Goal: Task Accomplishment & Management: Manage account settings

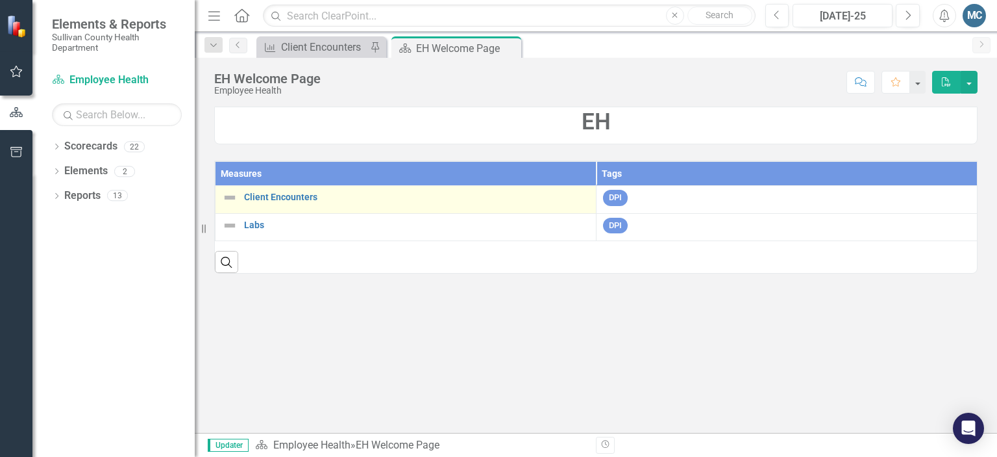
click at [276, 190] on div "Client Encounters" at bounding box center [406, 198] width 368 height 16
click at [280, 197] on link "Client Encounters" at bounding box center [416, 197] width 345 height 10
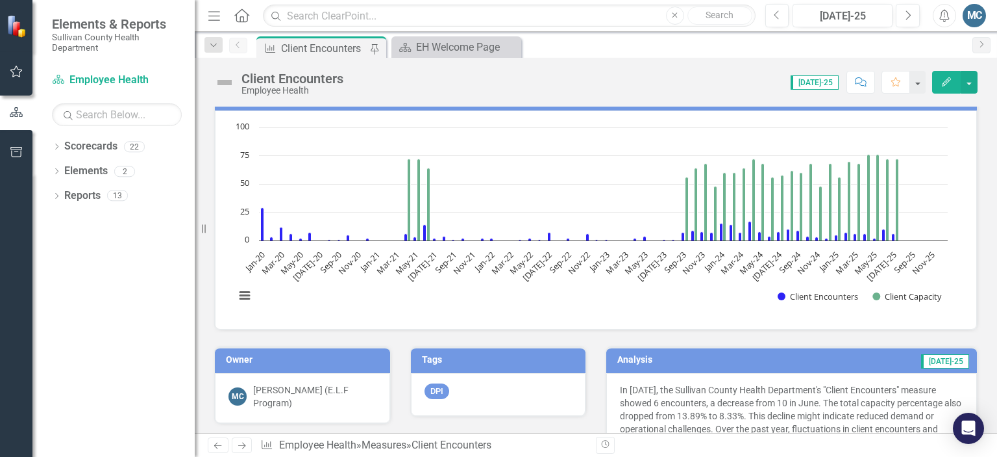
scroll to position [25, 0]
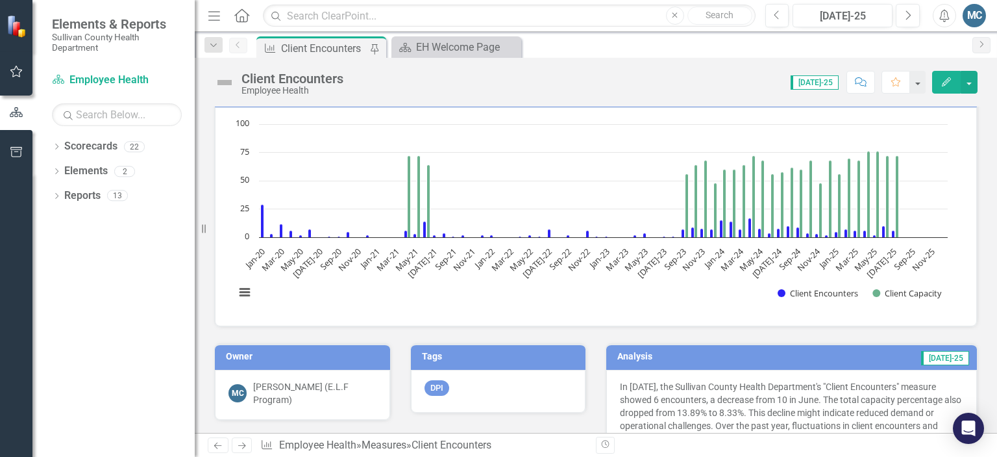
click at [583, 79] on div "Score: N/A Jul-25 Completed Comment Favorite Edit" at bounding box center [664, 82] width 628 height 22
click at [470, 51] on div "EH Welcome Page" at bounding box center [459, 47] width 86 height 16
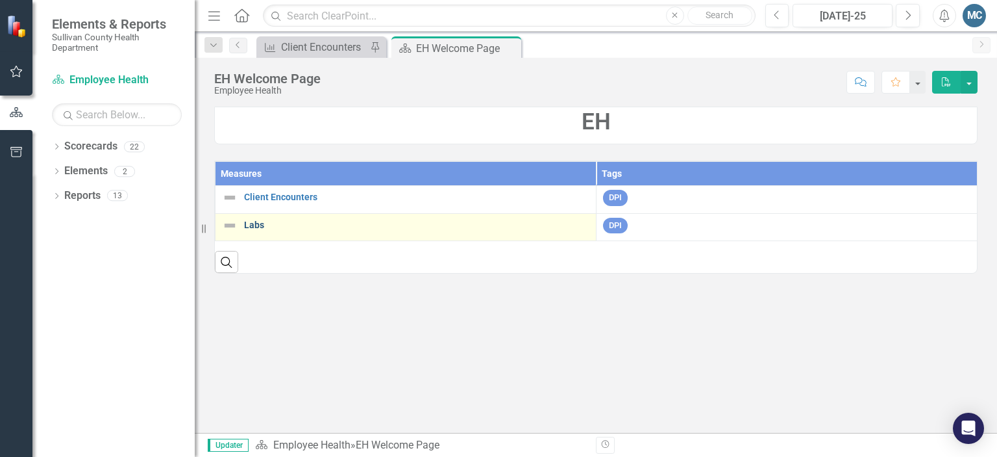
click at [255, 227] on link "Labs" at bounding box center [416, 225] width 345 height 10
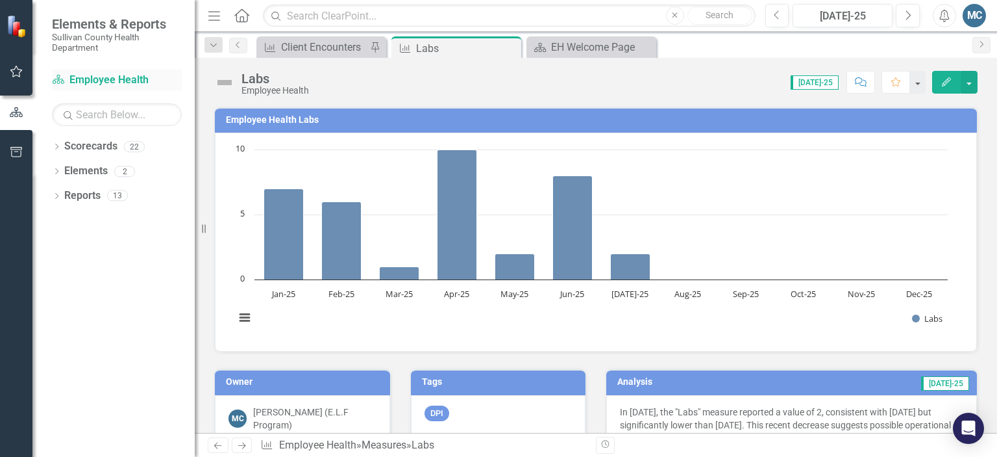
click at [114, 76] on link "Scorecard Employee Health" at bounding box center [117, 80] width 130 height 15
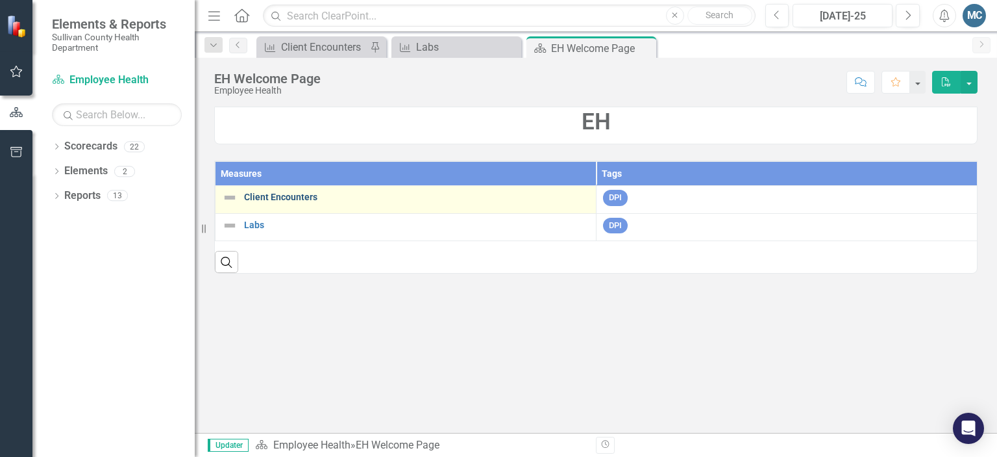
click at [266, 194] on link "Client Encounters" at bounding box center [416, 197] width 345 height 10
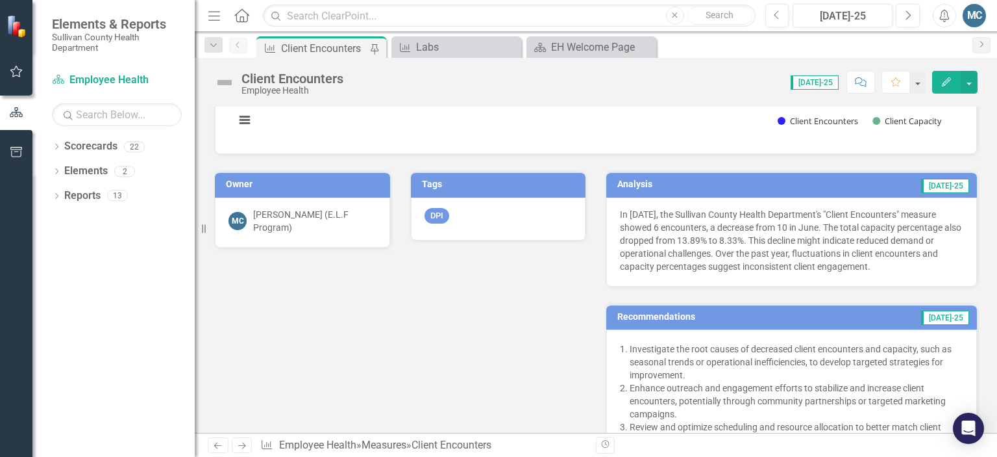
scroll to position [203, 0]
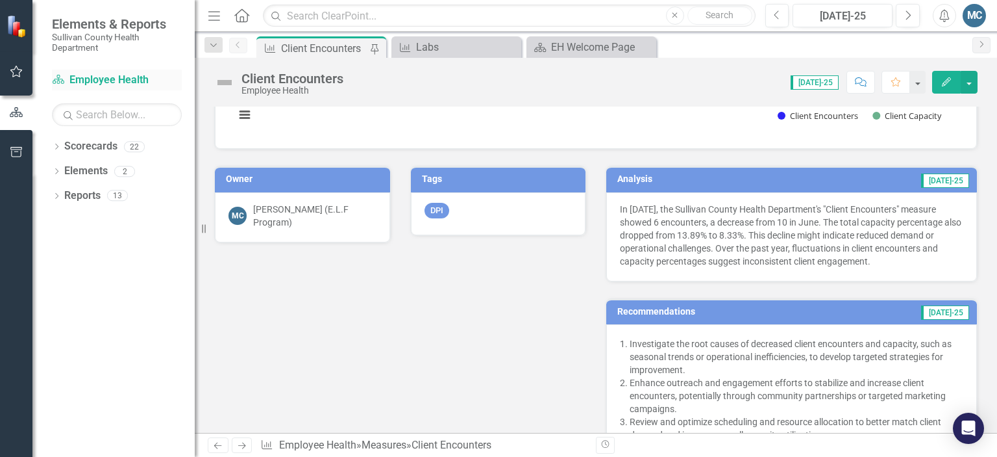
click at [90, 80] on link "Scorecard Employee Health" at bounding box center [117, 80] width 130 height 15
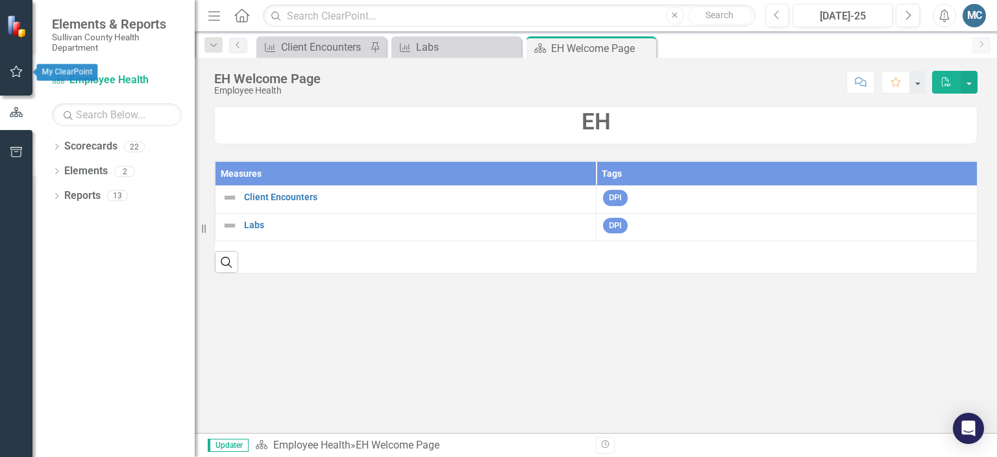
click at [5, 68] on button "button" at bounding box center [16, 71] width 29 height 27
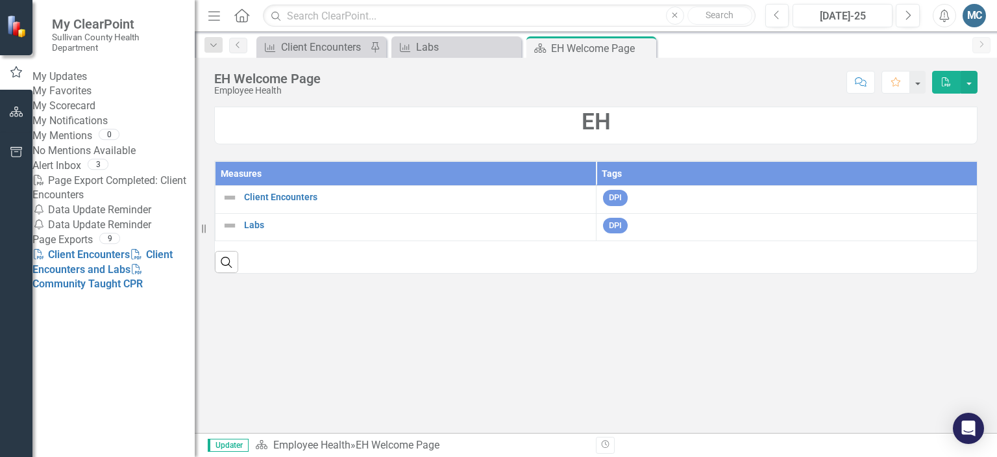
click at [68, 84] on link "My Updates" at bounding box center [113, 76] width 162 height 15
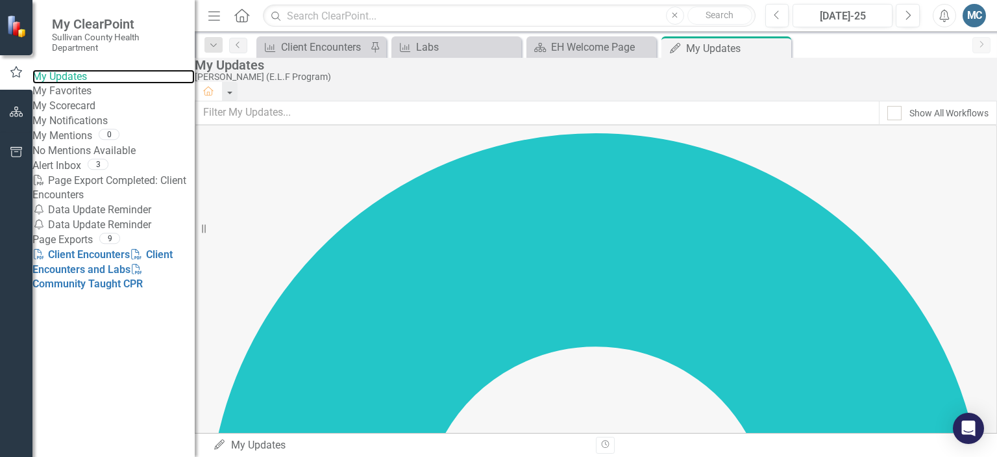
scroll to position [95, 0]
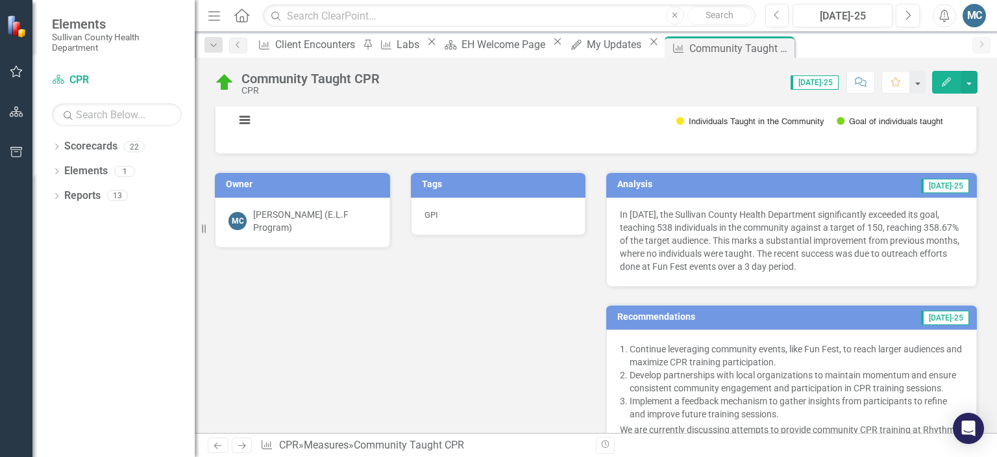
click at [847, 185] on td "[DATE]-25" at bounding box center [867, 185] width 207 height 19
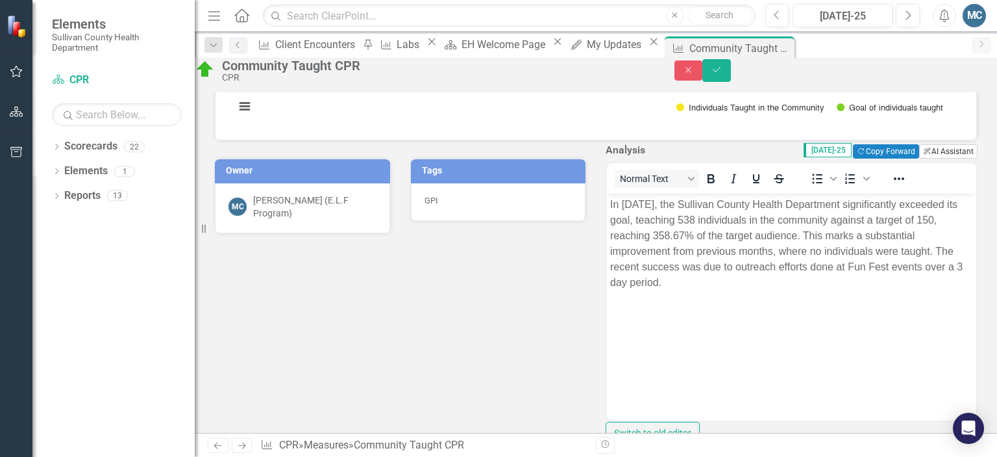
click at [928, 158] on button "ClearPoint AI AI Assistant" at bounding box center [949, 151] width 58 height 14
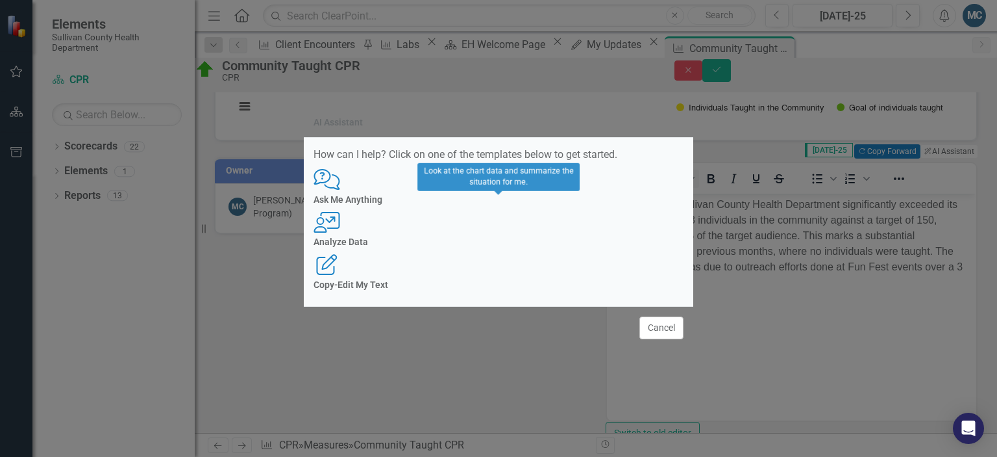
click at [340, 224] on icon at bounding box center [327, 222] width 26 height 21
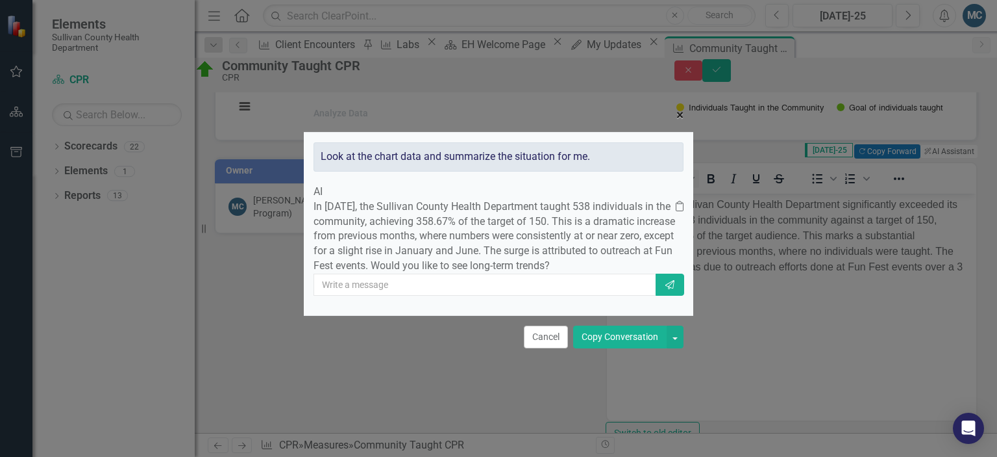
click at [677, 107] on span "×" at bounding box center [680, 115] width 7 height 16
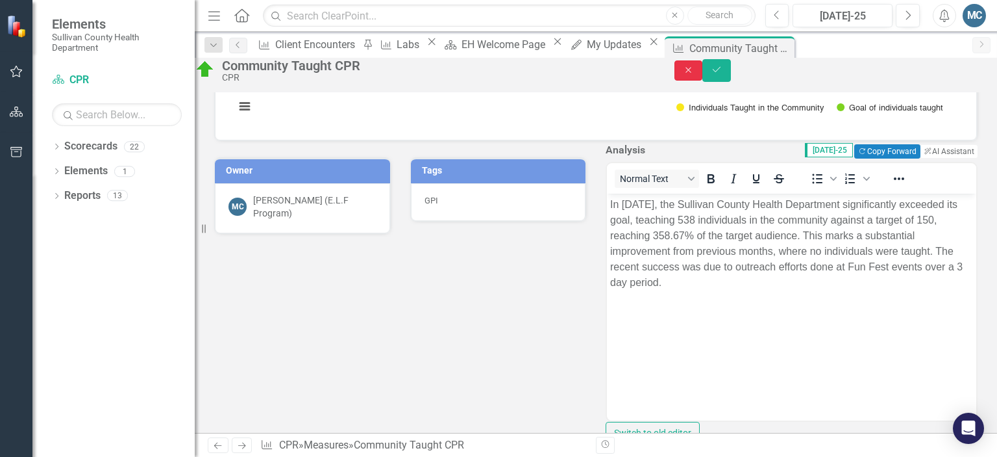
click at [703, 72] on button "Close" at bounding box center [689, 70] width 29 height 20
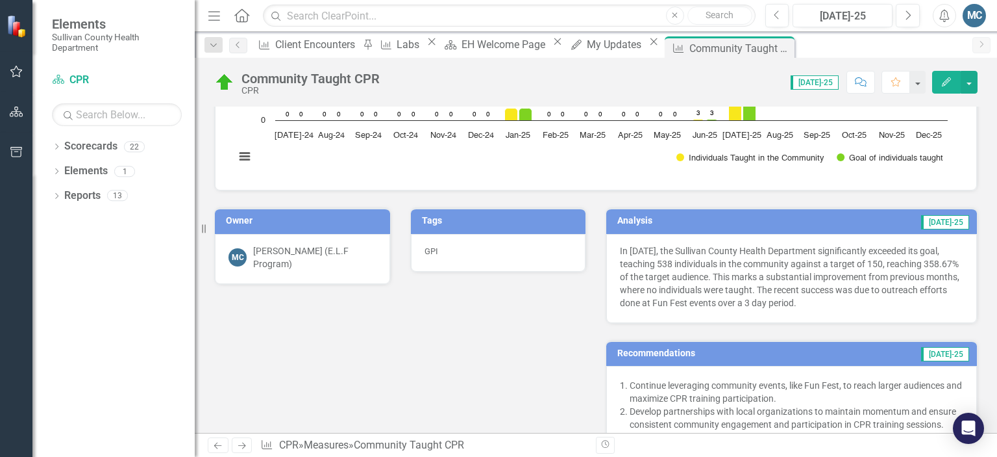
scroll to position [369, 0]
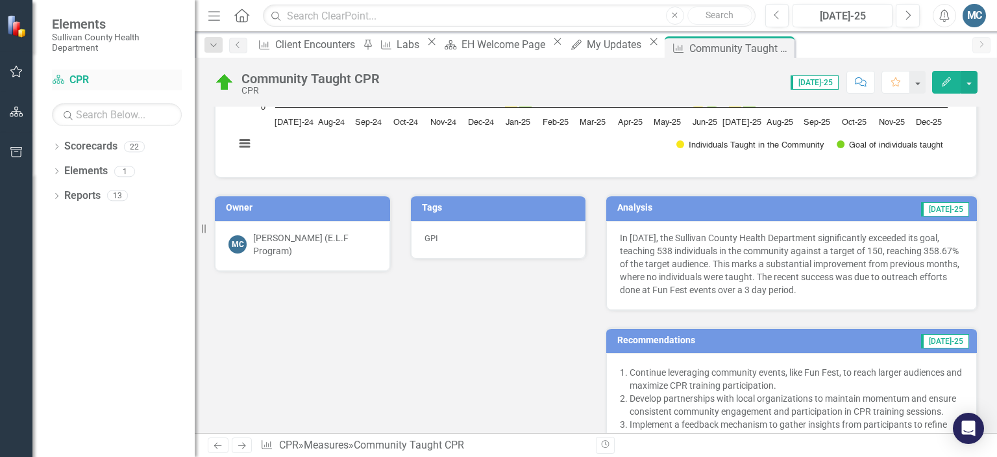
click at [62, 75] on icon "Scorecard" at bounding box center [58, 79] width 13 height 10
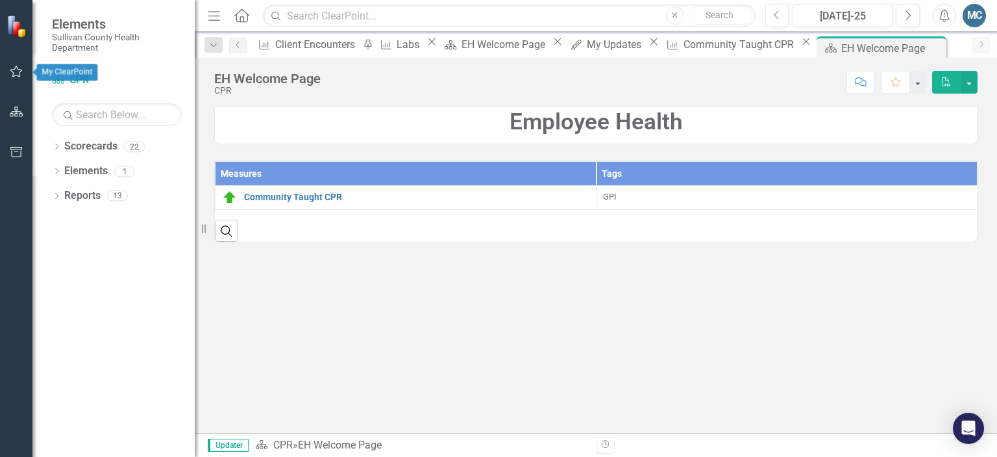
click at [16, 66] on icon "button" at bounding box center [17, 71] width 14 height 10
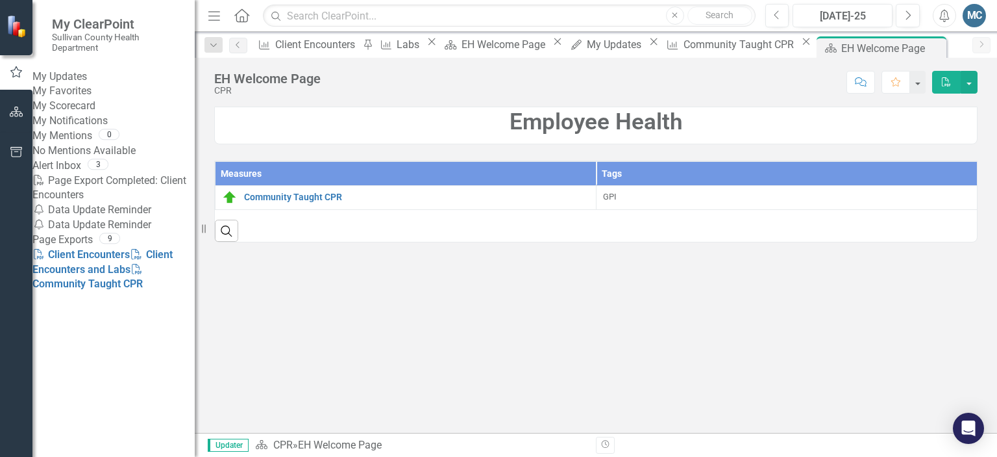
click at [84, 77] on link "My Updates" at bounding box center [113, 76] width 162 height 15
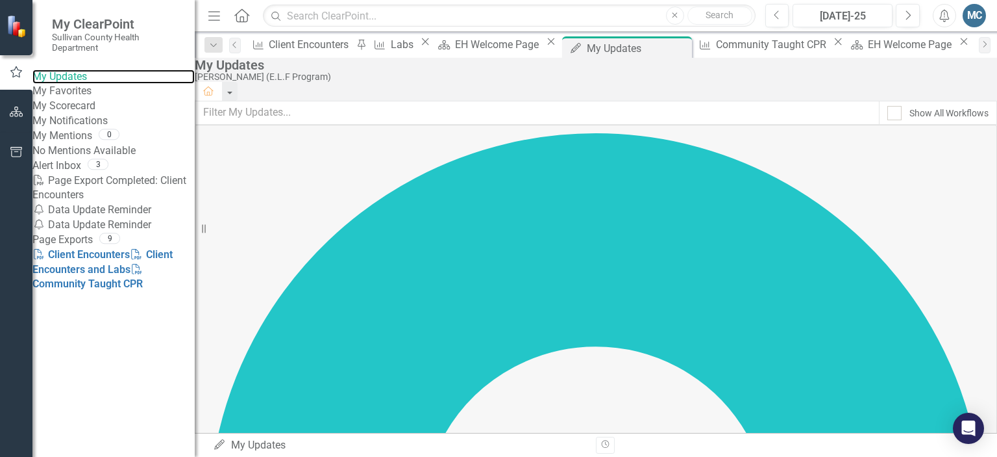
scroll to position [95, 0]
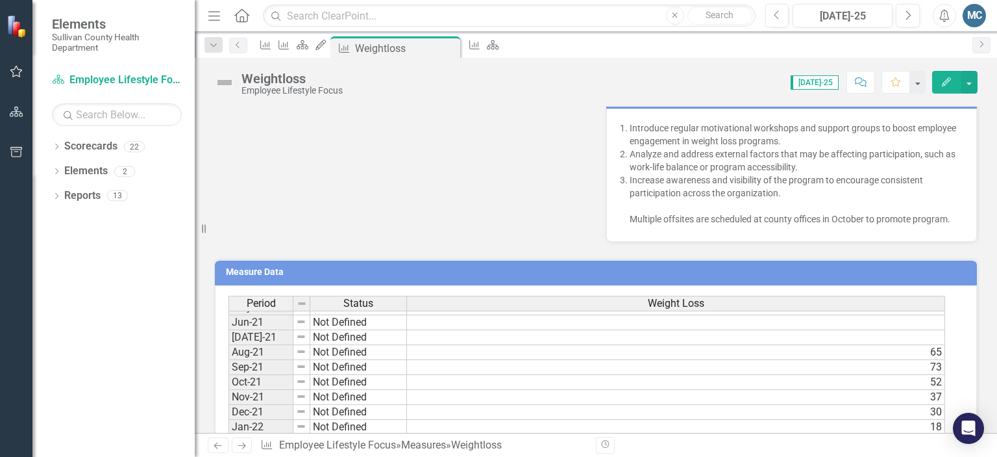
scroll to position [253, 0]
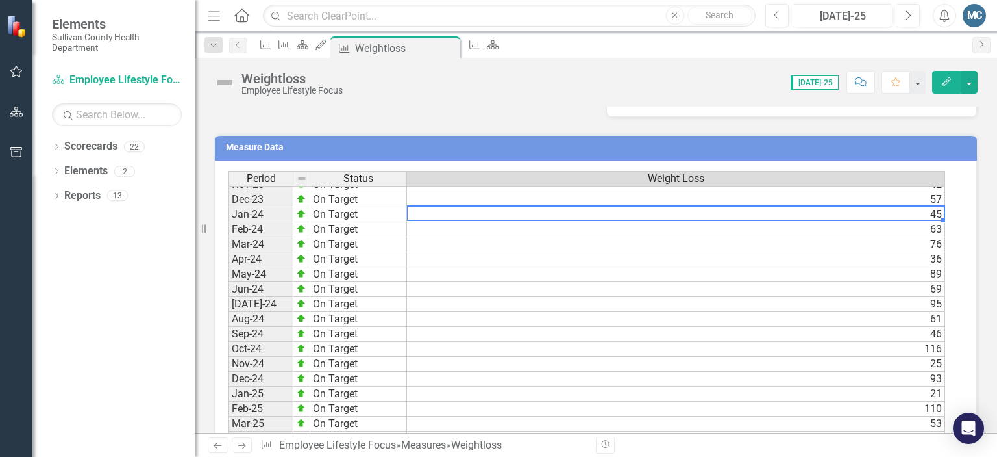
click at [696, 208] on tbody "Dec-22 Not Defined 47 Jan-23 Not Defined 44 Feb-23 Not Defined 32 Mar-23 Not De…" at bounding box center [587, 288] width 717 height 553
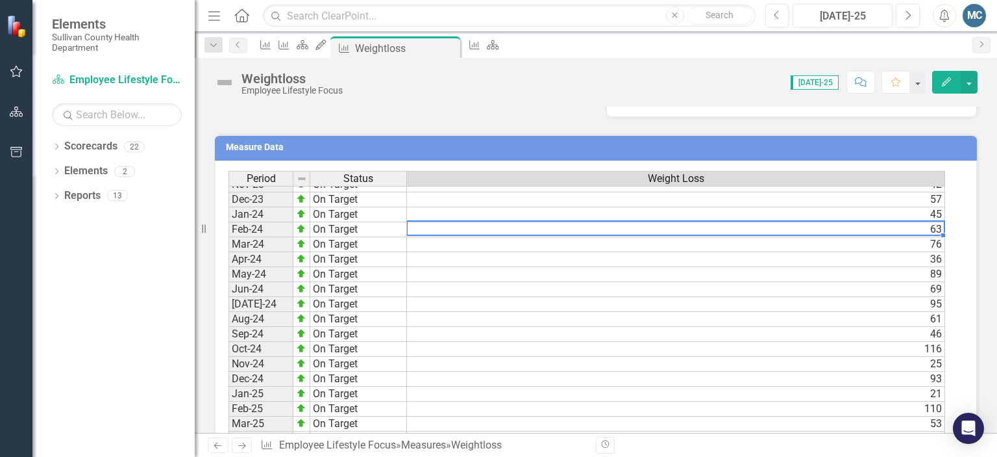
click at [696, 223] on td "63" at bounding box center [676, 229] width 538 height 15
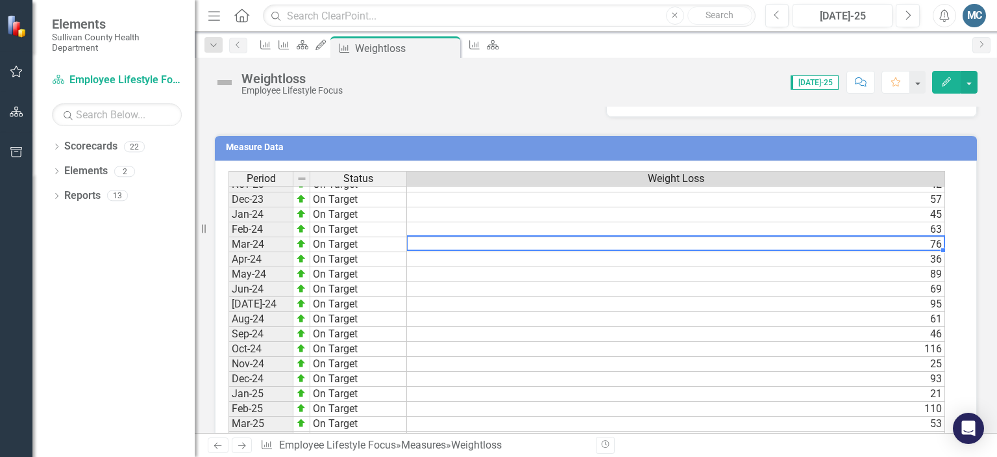
click at [694, 238] on td "76" at bounding box center [676, 244] width 538 height 15
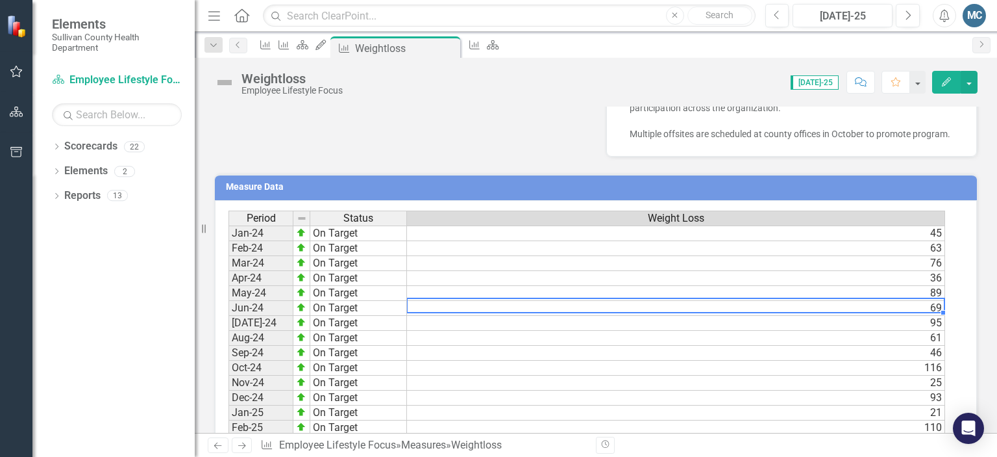
click at [805, 301] on td "69" at bounding box center [676, 308] width 538 height 15
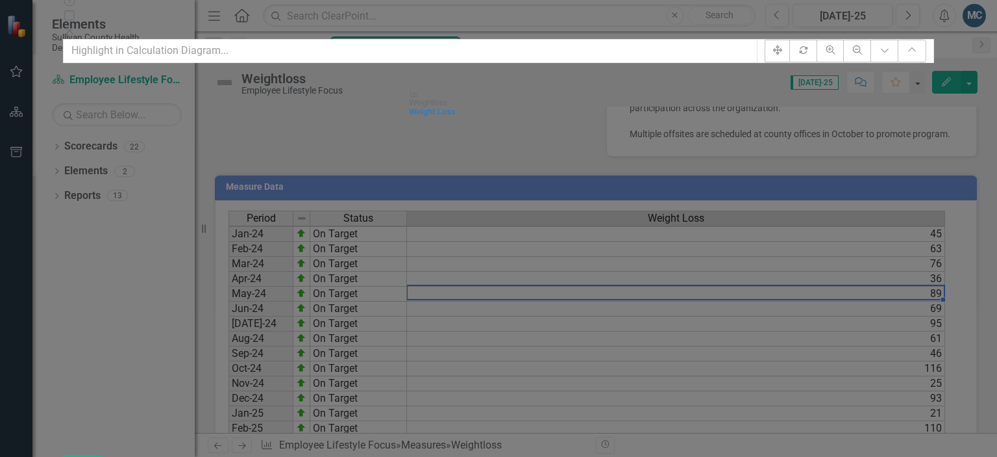
click at [76, 25] on icon "Close" at bounding box center [69, 30] width 13 height 10
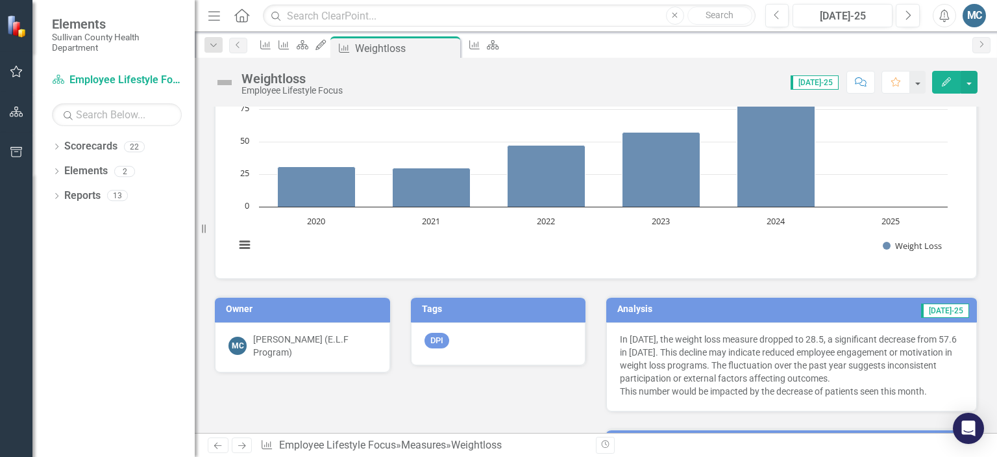
scroll to position [0, 0]
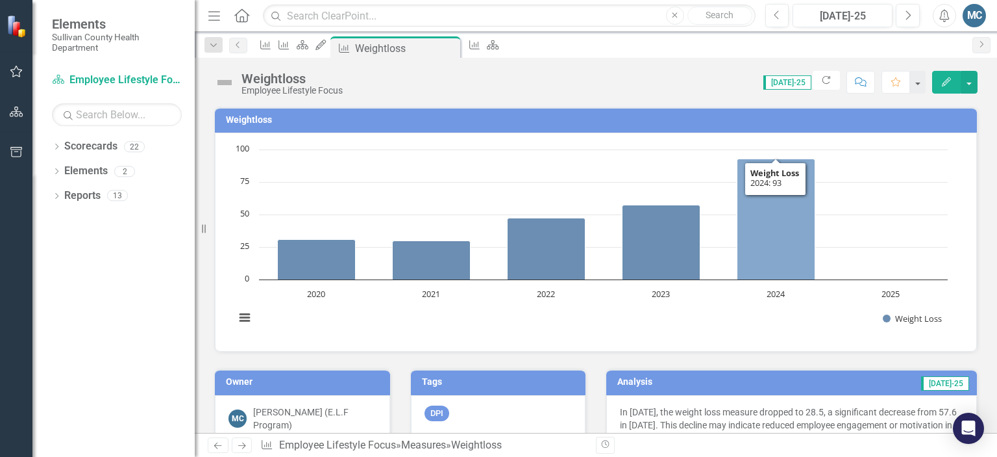
click at [797, 203] on icon "2024, 92.7. Weight Loss." at bounding box center [777, 219] width 78 height 121
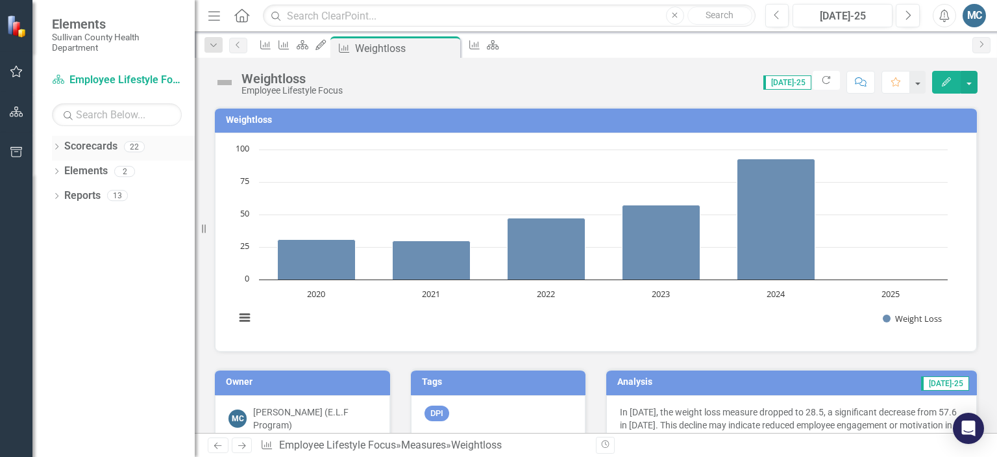
click at [57, 143] on div "Dropdown" at bounding box center [56, 148] width 9 height 11
click at [49, 169] on icon "Dropdown" at bounding box center [44, 171] width 10 height 8
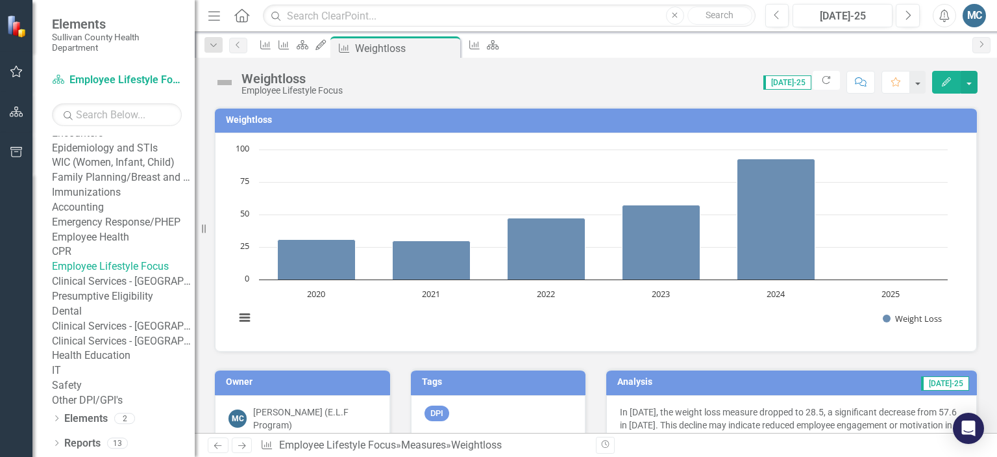
scroll to position [148, 0]
click at [118, 245] on link "Employee Health" at bounding box center [123, 237] width 143 height 15
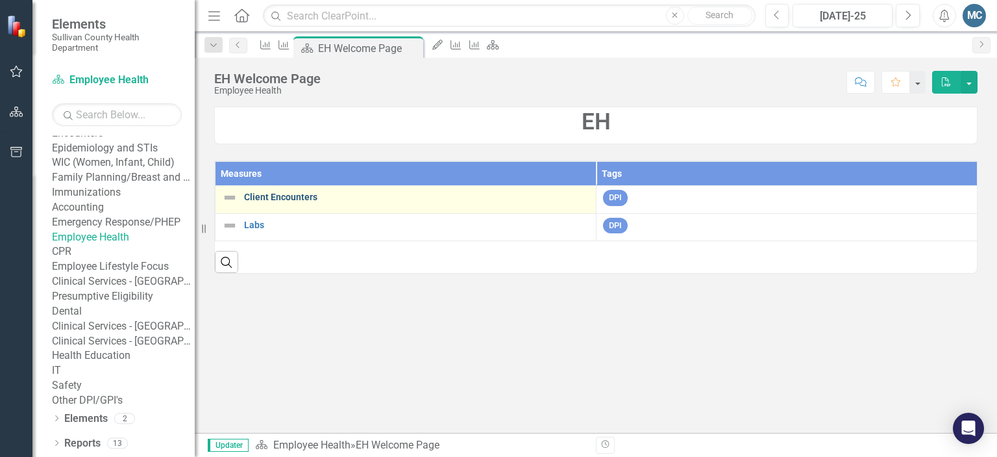
click at [257, 195] on link "Client Encounters" at bounding box center [416, 197] width 345 height 10
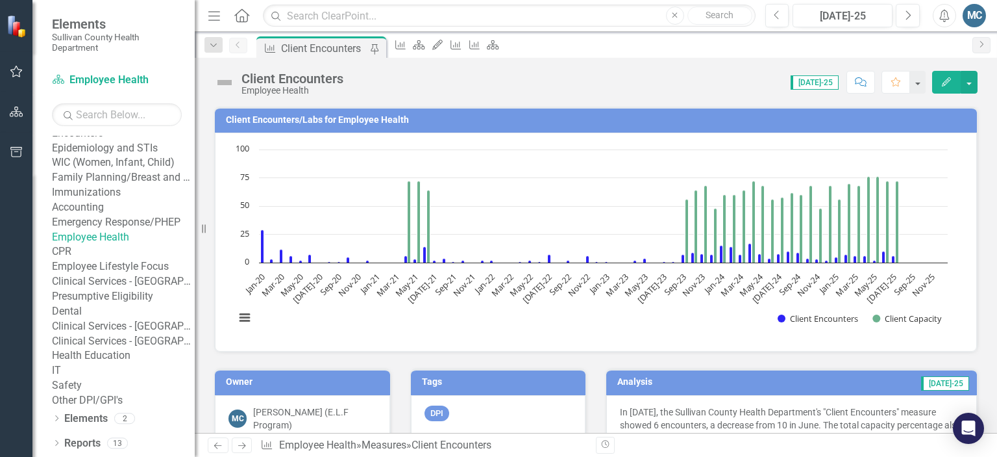
click at [96, 259] on link "CPR" at bounding box center [123, 251] width 143 height 15
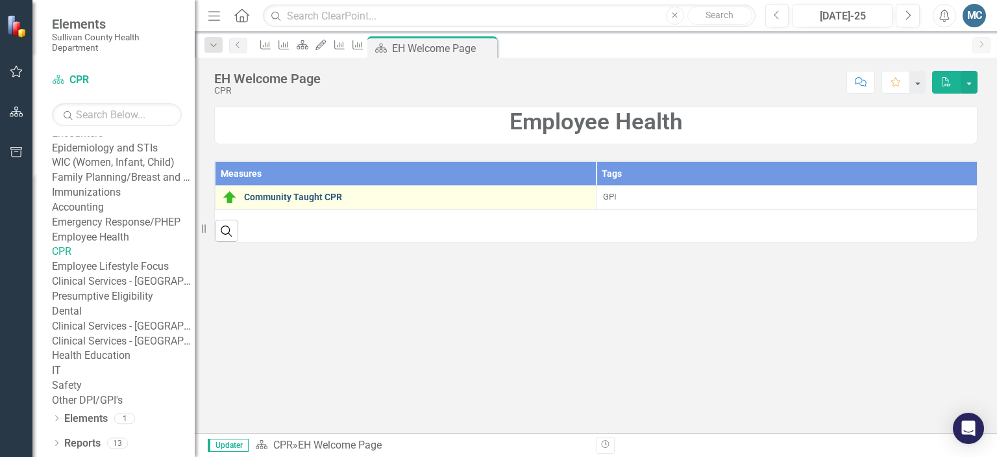
click at [271, 199] on link "Community Taught CPR" at bounding box center [416, 197] width 345 height 10
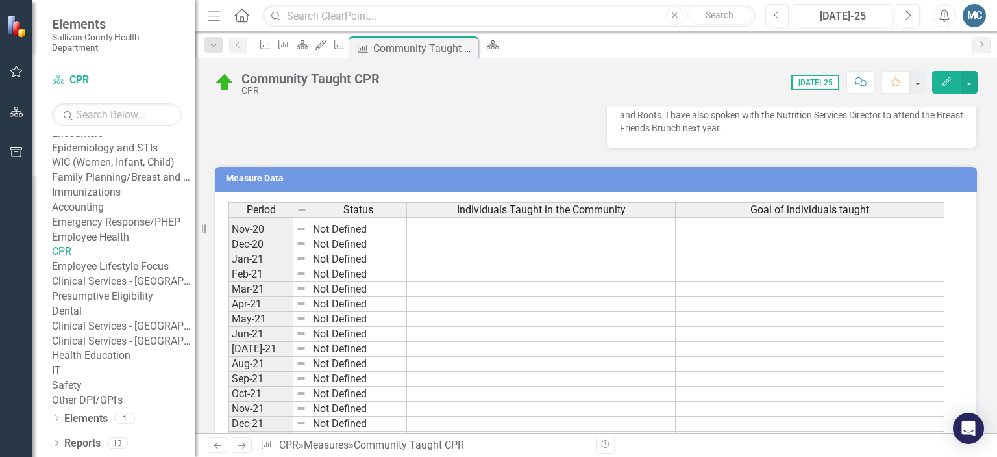
scroll to position [148, 0]
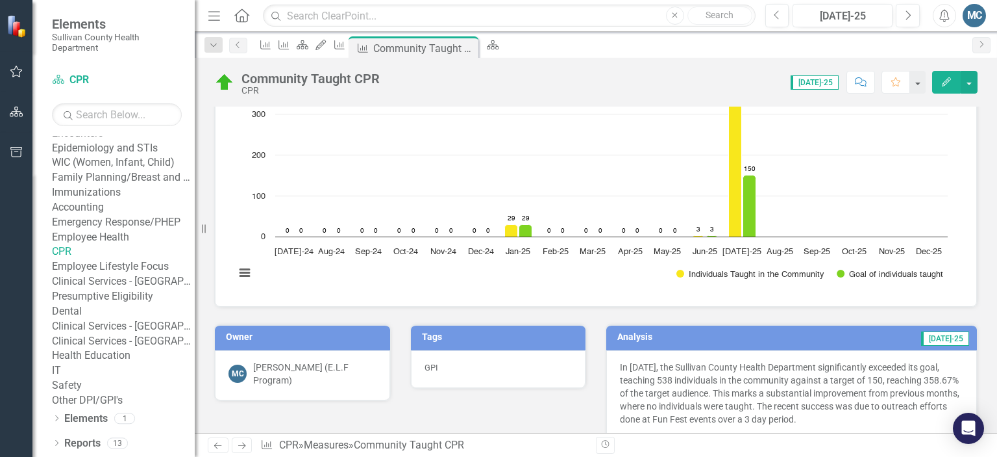
click at [95, 274] on link "Employee Lifestyle Focus" at bounding box center [123, 266] width 143 height 15
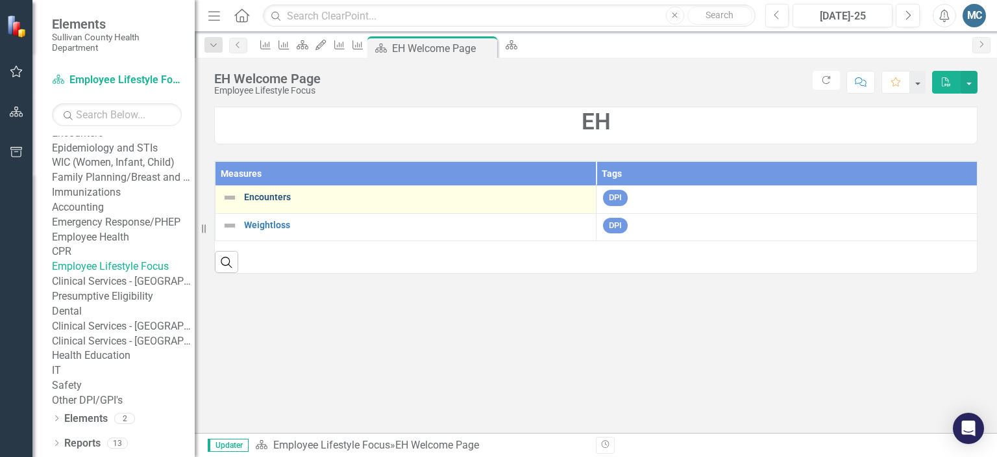
click at [279, 200] on link "Encounters" at bounding box center [416, 197] width 345 height 10
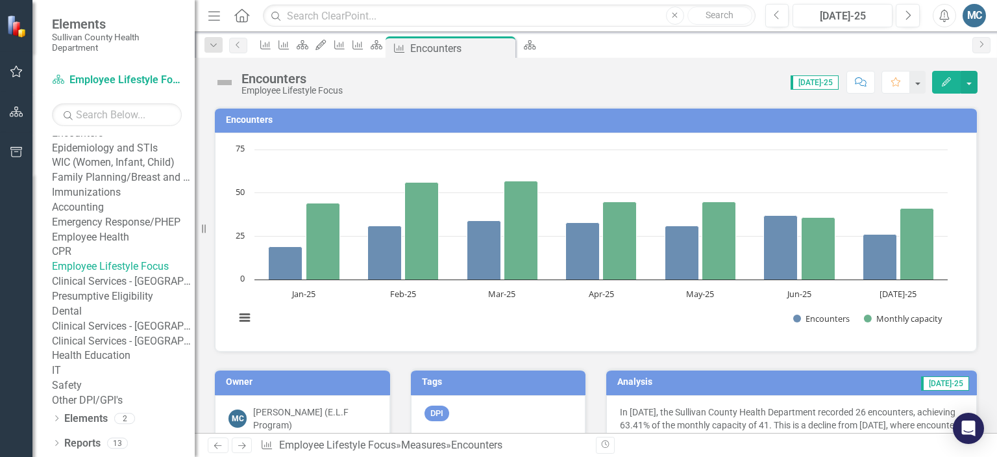
click at [117, 289] on link "Clinical Services - [GEOGRAPHIC_DATA] ([PERSON_NAME])" at bounding box center [123, 281] width 143 height 15
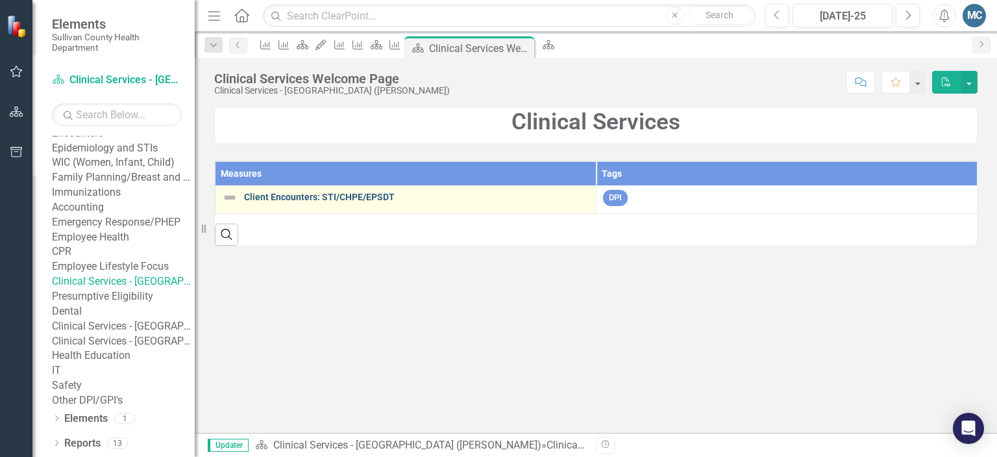
click at [312, 200] on link "Client Encounters: STI/CHPE/EPSDT" at bounding box center [416, 197] width 345 height 10
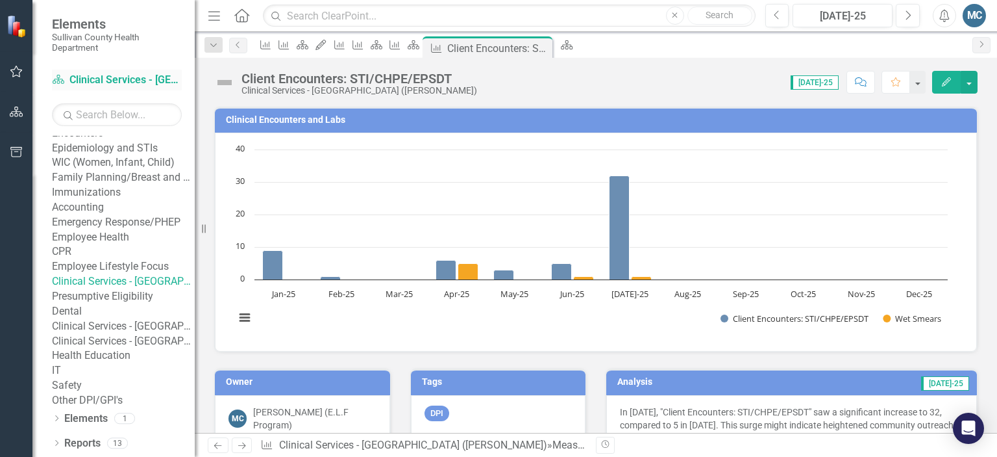
click at [142, 79] on link "Scorecard Clinical Services - Blountville (Misty)" at bounding box center [117, 80] width 130 height 15
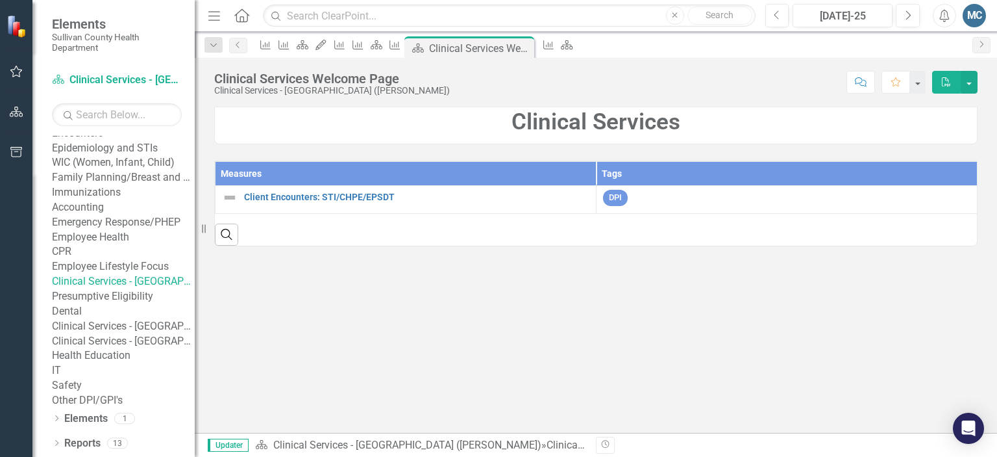
click at [99, 274] on link "Employee Lifestyle Focus" at bounding box center [123, 266] width 143 height 15
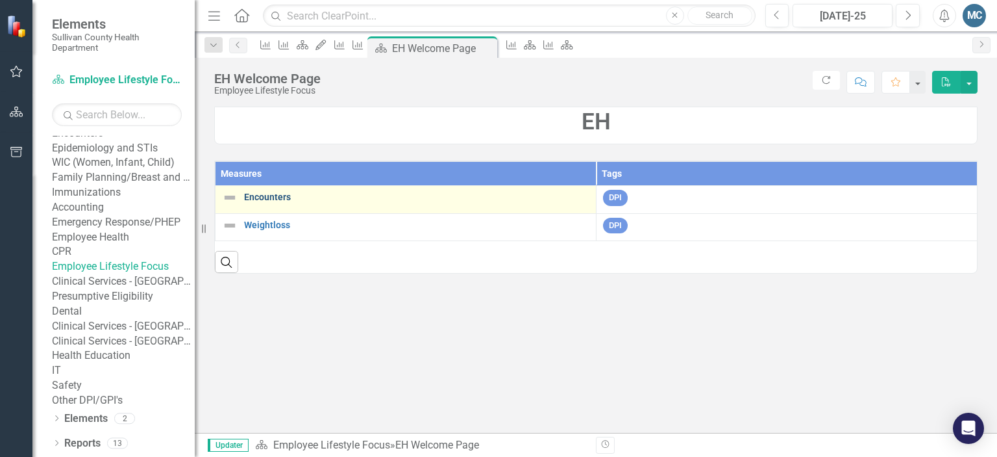
click at [271, 193] on link "Encounters" at bounding box center [416, 197] width 345 height 10
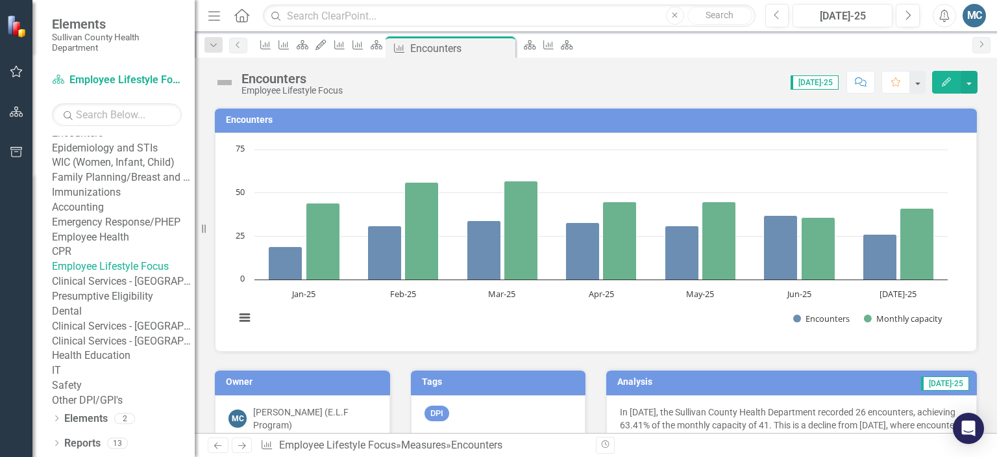
click at [91, 259] on link "CPR" at bounding box center [123, 251] width 143 height 15
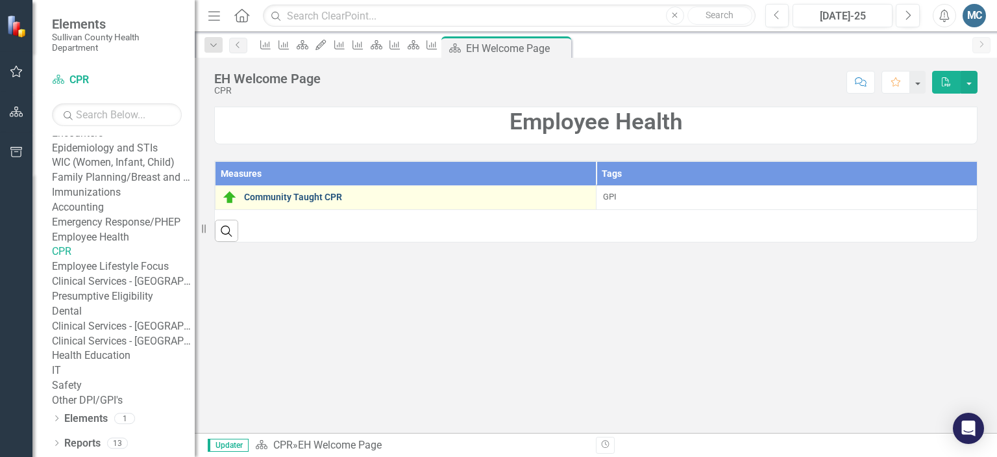
click at [298, 194] on link "Community Taught CPR" at bounding box center [416, 197] width 345 height 10
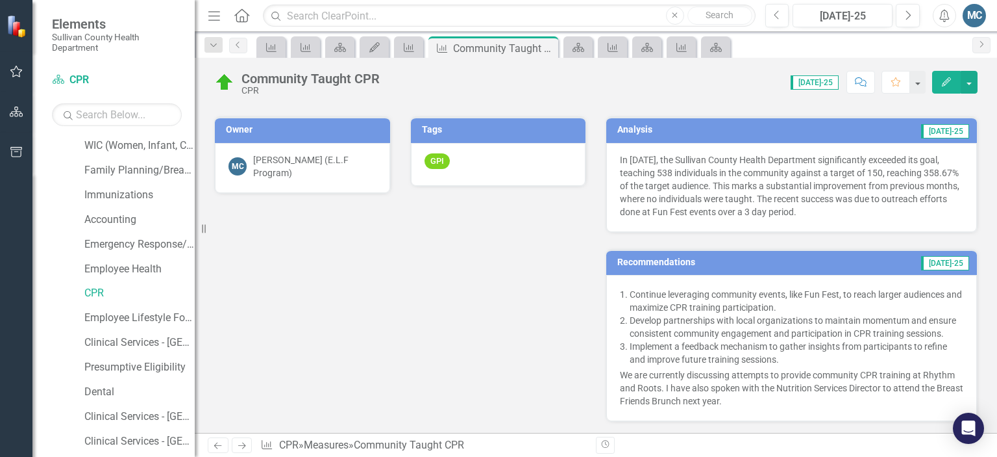
scroll to position [447, 0]
click at [656, 386] on p "We are currently discussing attempts to provide community CPR training at Rhyth…" at bounding box center [792, 387] width 344 height 39
click at [657, 381] on p "We are currently discussing attempts to provide community CPR training at Rhyth…" at bounding box center [792, 387] width 344 height 39
click at [660, 384] on p "We are currently discussing attempts to provide community CPR training at Rhyth…" at bounding box center [792, 387] width 344 height 39
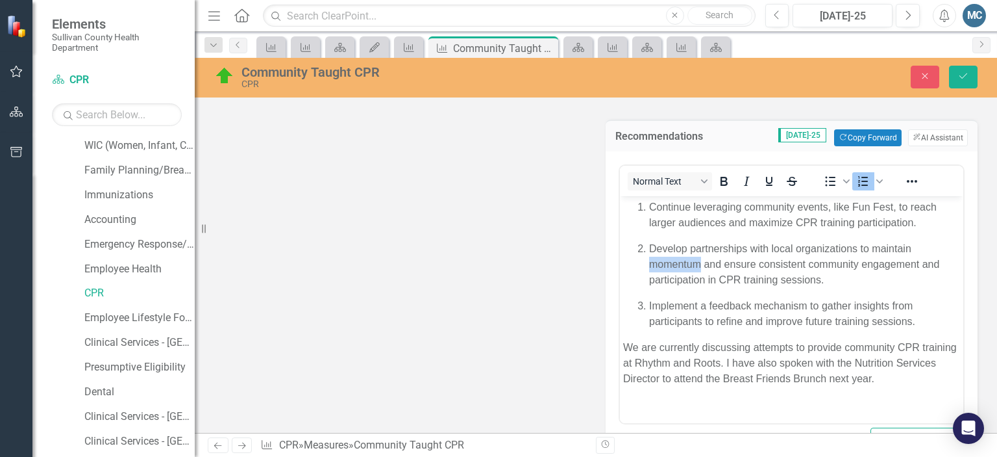
scroll to position [579, 0]
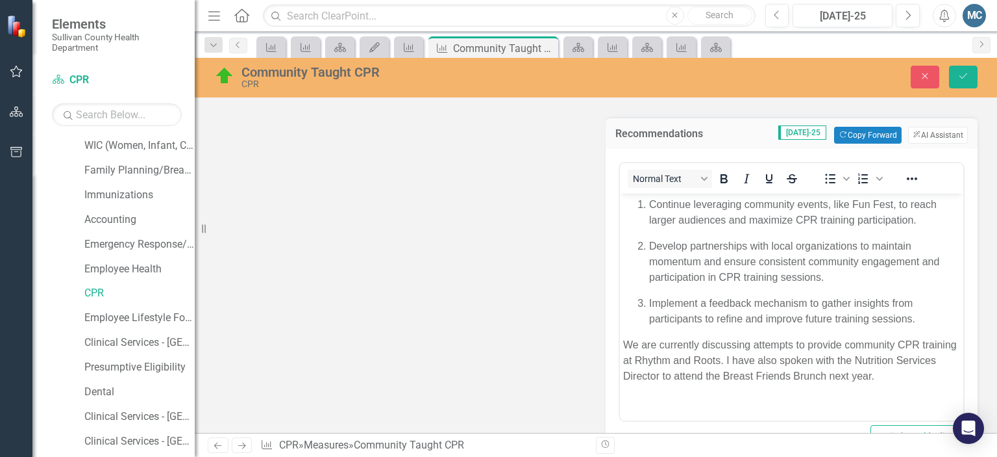
click at [756, 360] on p "We are currently discussing attempts to provide community CPR training at Rhyth…" at bounding box center [791, 360] width 337 height 47
click at [623, 343] on p "We are currently discussing attempts to provide community CPR training at Rhyth…" at bounding box center [791, 368] width 337 height 62
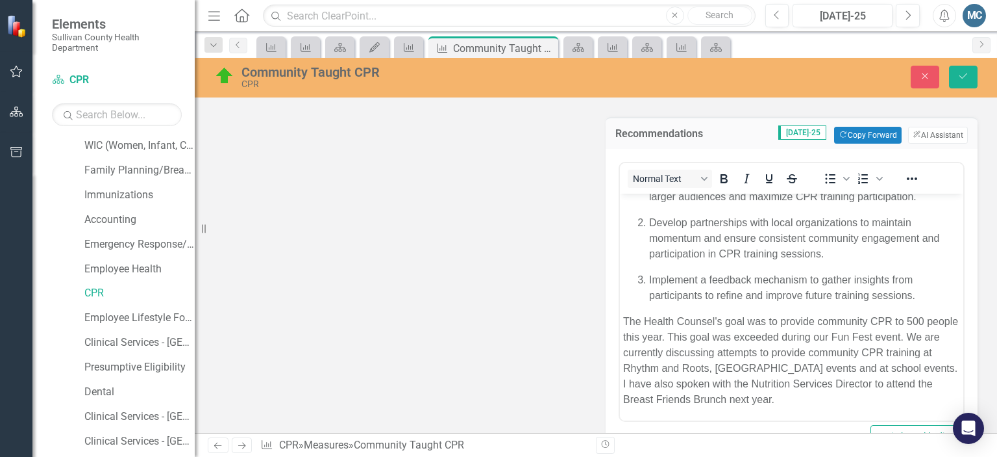
scroll to position [23, 0]
click at [792, 353] on p "The Health Counsel's goal was to provide community CPR to 500 people this year.…" at bounding box center [791, 361] width 337 height 94
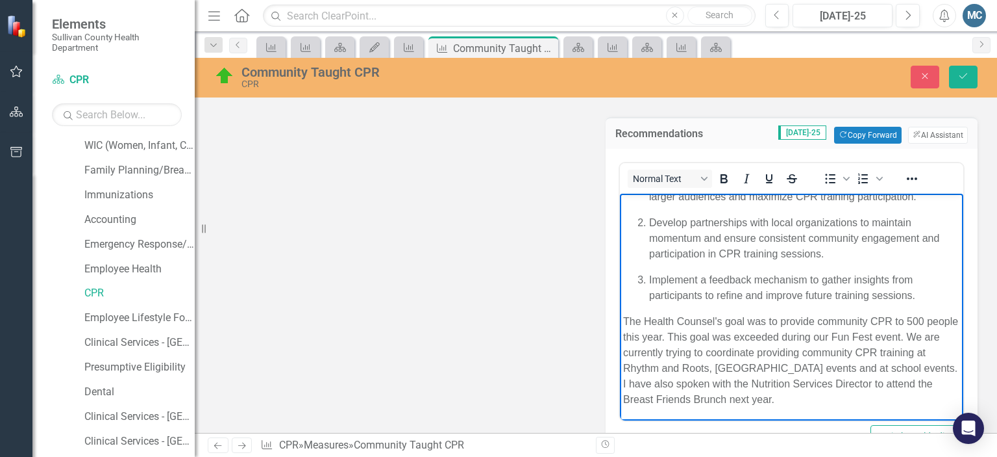
click at [844, 395] on p "The Health Counsel's goal was to provide community CPR to 500 people this year.…" at bounding box center [791, 361] width 337 height 94
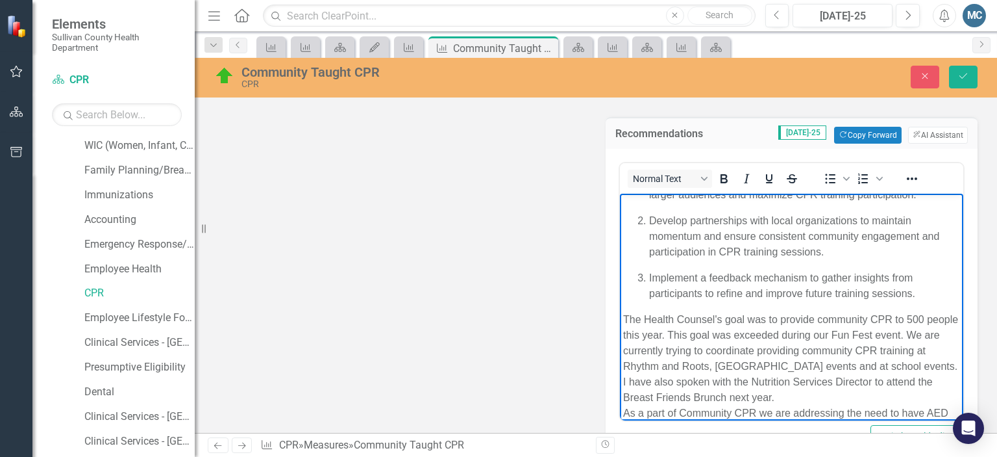
scroll to position [39, 0]
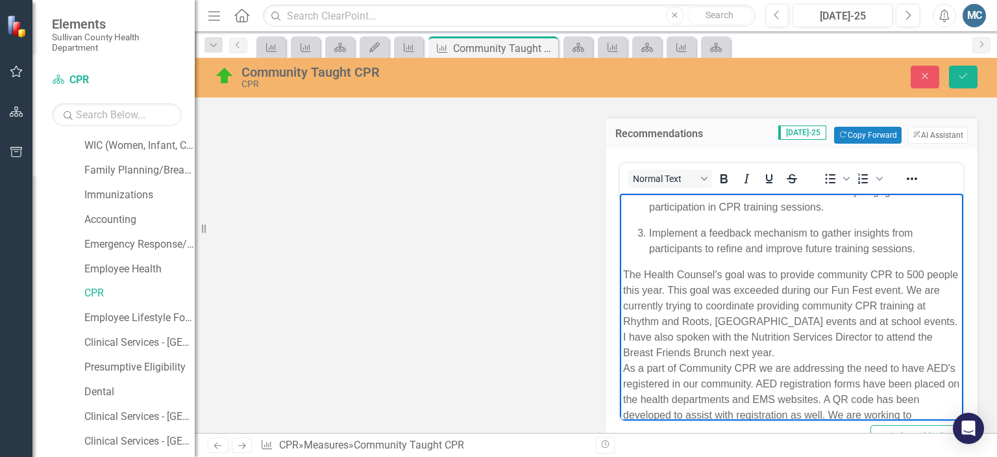
scroll to position [86, 0]
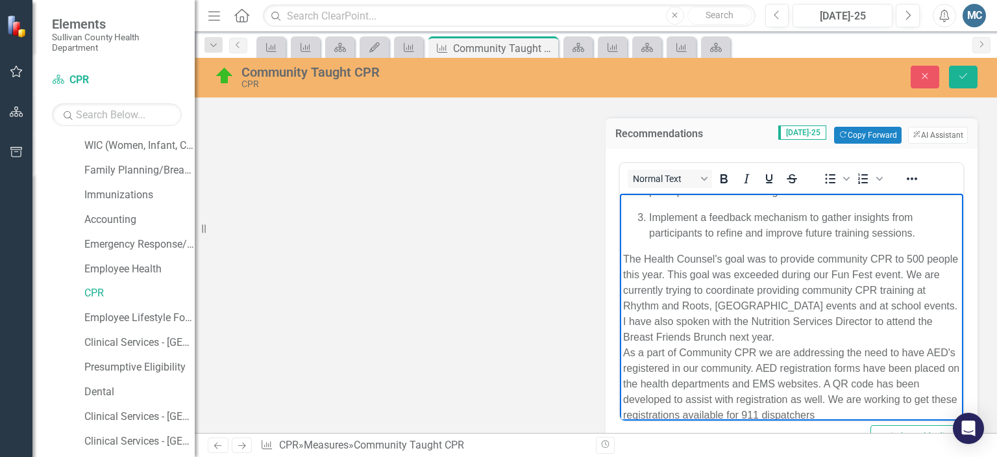
click at [877, 415] on p "The Health Counsel's goal was to provide community CPR to 500 people this year.…" at bounding box center [791, 336] width 337 height 171
click at [622, 334] on body "Continue leveraging community events, like Fun Fest, to reach larger audiences …" at bounding box center [792, 272] width 344 height 329
click at [757, 366] on p "The Health Counsel's goal was to provide community CPR to 500 people this year.…" at bounding box center [791, 336] width 337 height 171
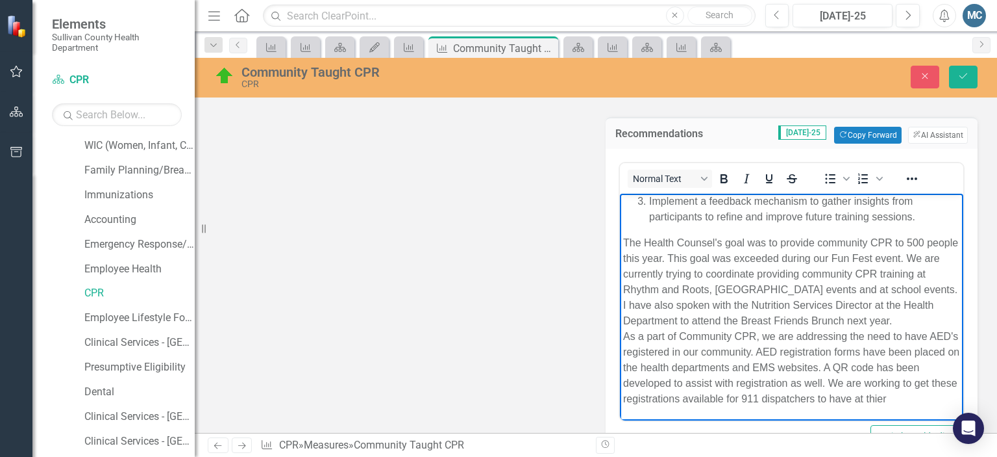
scroll to position [117, 0]
click at [701, 349] on p "The Health Counsel's goal was to provide community CPR to 500 people this year.…" at bounding box center [791, 320] width 337 height 171
click at [718, 360] on p "The Health Counsel's goal was to provide community CPR to 500 people this year.…" at bounding box center [791, 320] width 337 height 171
click at [751, 361] on p "The Health Counsel's goal was to provide community CPR to 500 people this year.…" at bounding box center [791, 320] width 337 height 171
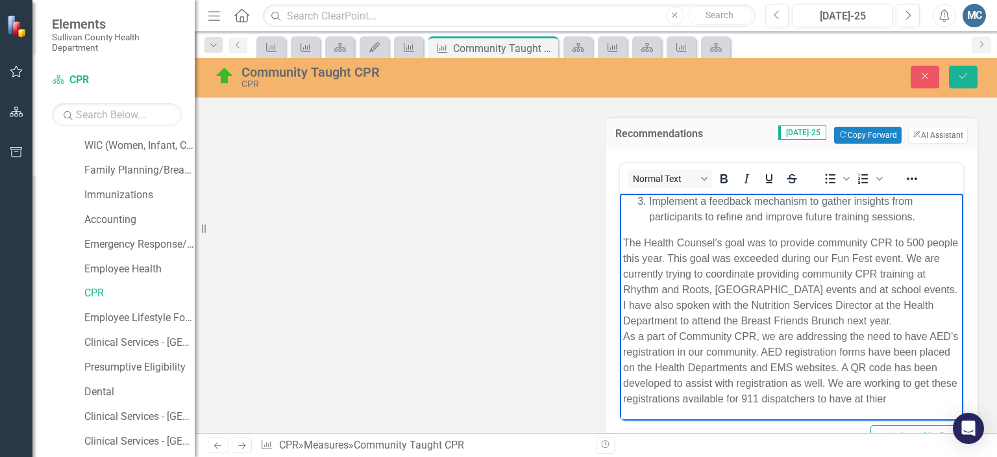
click at [806, 361] on p "The Health Counsel's goal was to provide community CPR to 500 people this year.…" at bounding box center [791, 320] width 337 height 171
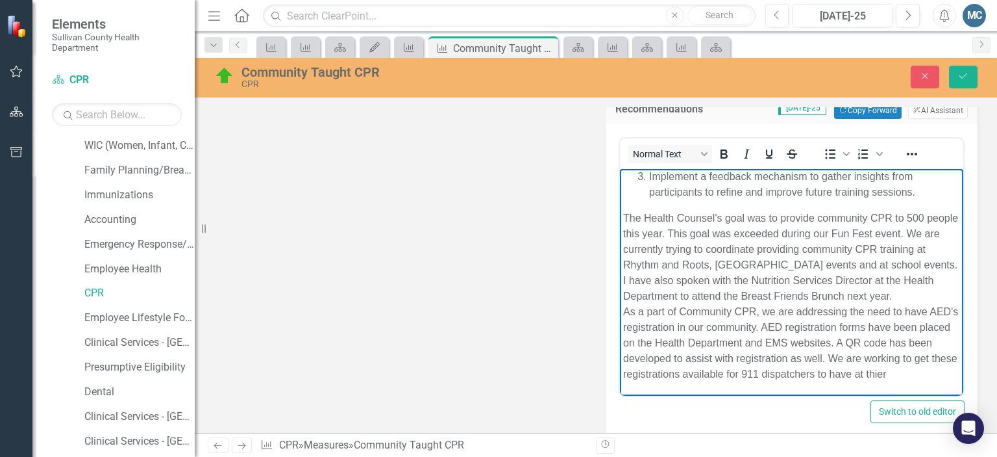
scroll to position [605, 0]
click at [734, 374] on p "The Health Counsel's goal was to provide community CPR to 500 people this year.…" at bounding box center [791, 295] width 337 height 171
click at [931, 373] on p "The Health Counsel's goal was to provide community CPR to 500 people this year.…" at bounding box center [791, 295] width 337 height 171
click at [938, 375] on p "The Health Counsel's goal was to provide community CPR to 500 people this year.…" at bounding box center [791, 295] width 337 height 171
click at [865, 375] on p "The Health Counsel's goal was to provide community CPR to 500 people this year.…" at bounding box center [791, 295] width 337 height 171
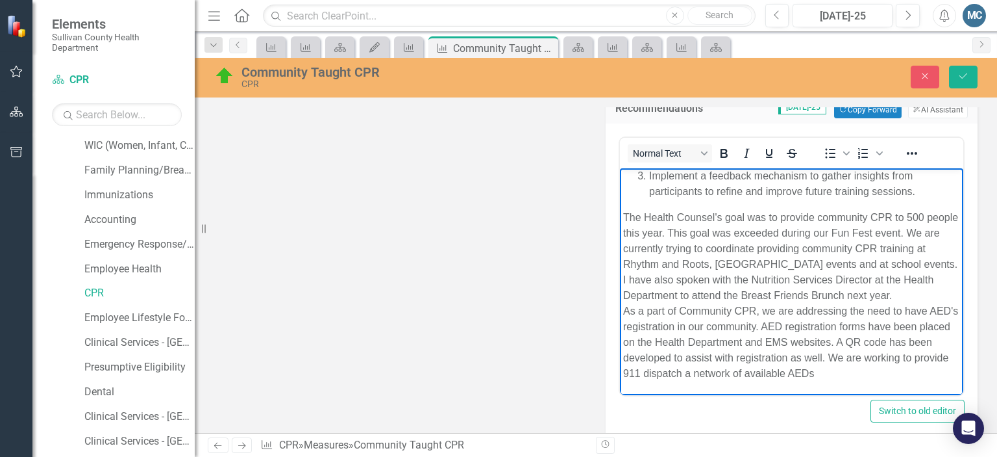
click at [865, 375] on p "The Health Counsel's goal was to provide community CPR to 500 people this year.…" at bounding box center [791, 295] width 337 height 171
click at [866, 377] on p "The Health Counsel's goal was to provide community CPR to 500 people this year.…" at bounding box center [791, 295] width 337 height 171
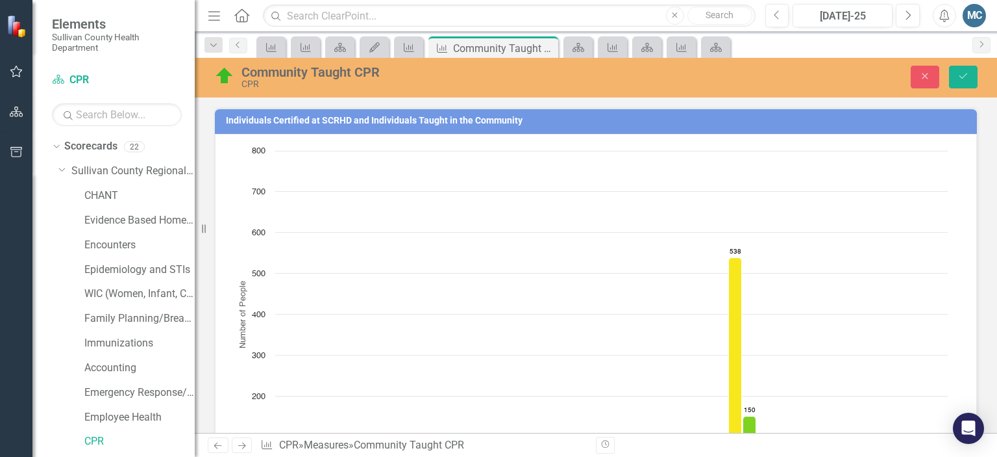
scroll to position [605, 0]
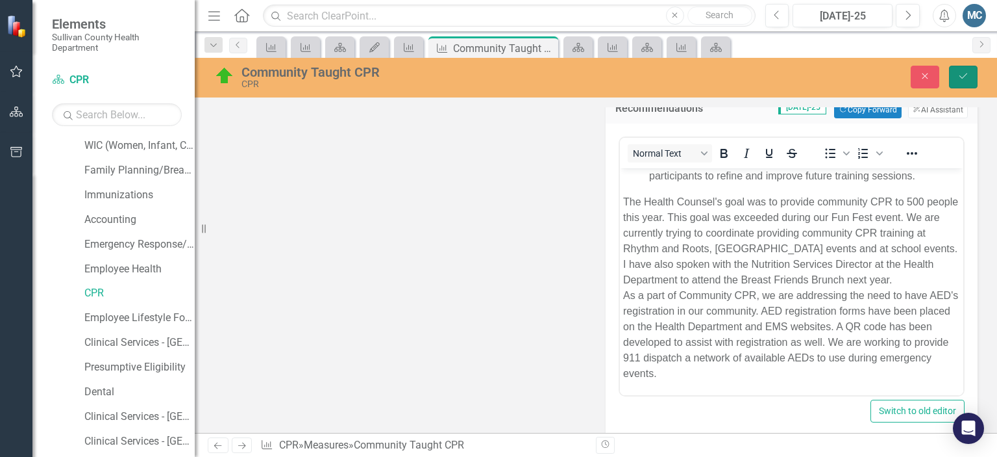
click at [965, 77] on icon "Save" at bounding box center [964, 75] width 12 height 9
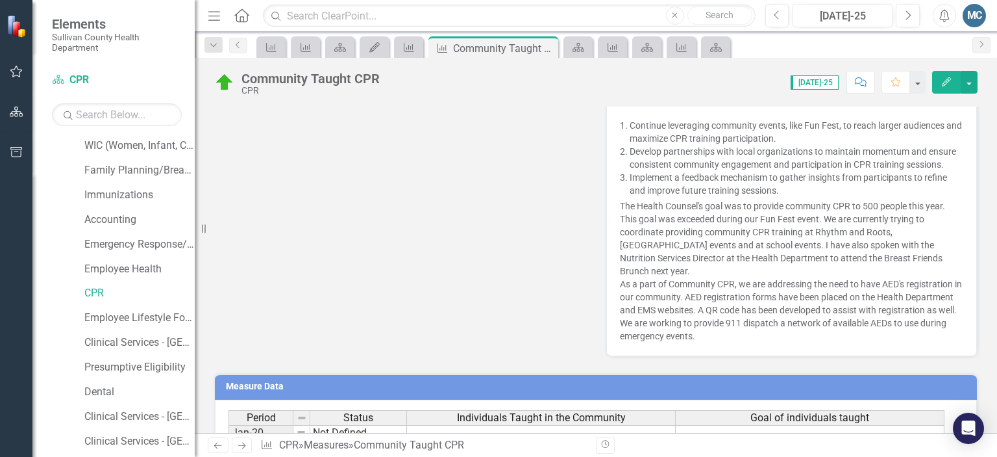
scroll to position [612, 0]
